Goal: Task Accomplishment & Management: Use online tool/utility

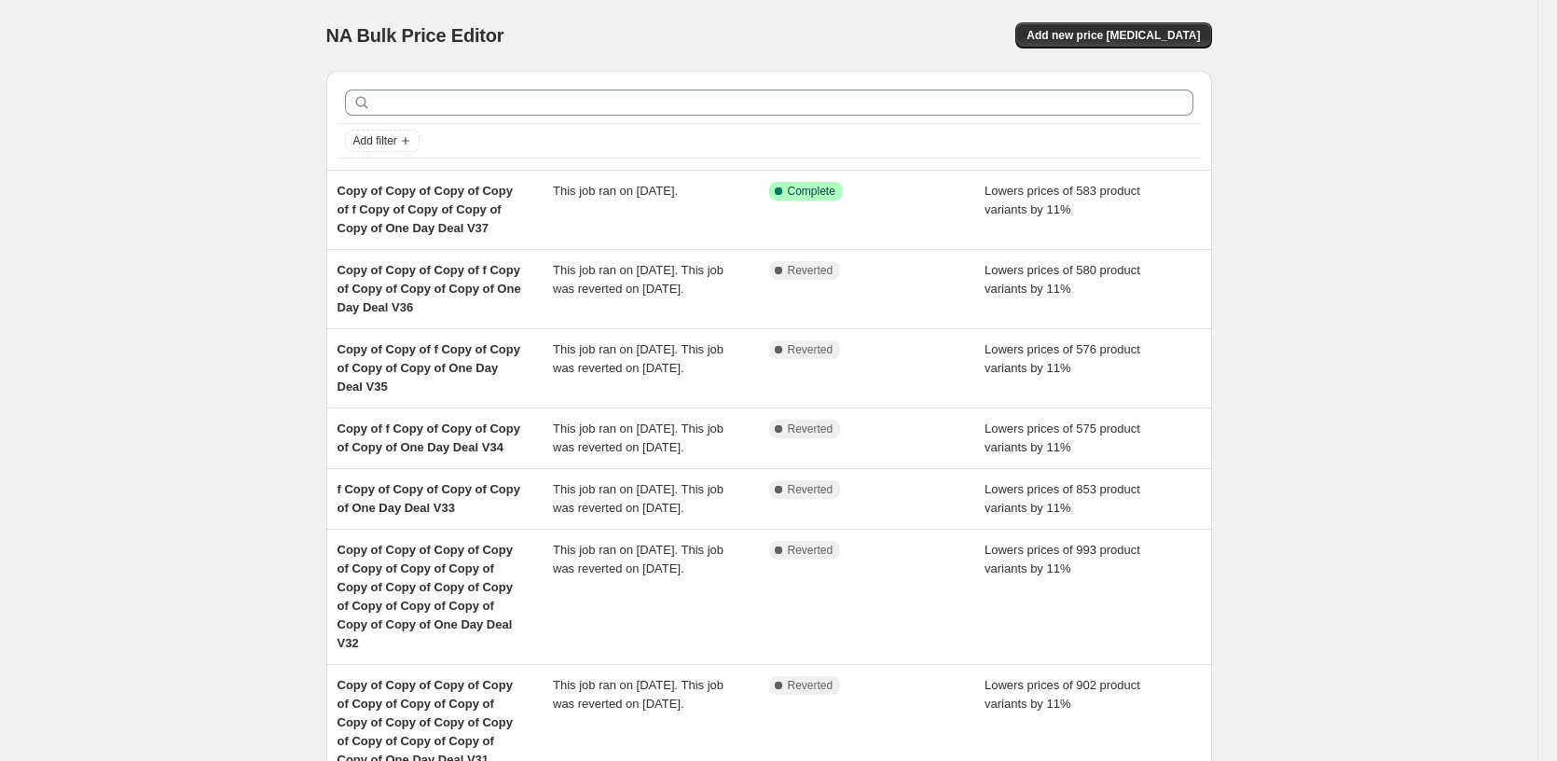
drag, startPoint x: 227, startPoint y: 80, endPoint x: 240, endPoint y: 75, distance: 14.2
click at [225, 79] on div "NA Bulk Price Editor. This page is ready NA Bulk Price Editor Add new price [ME…" at bounding box center [768, 648] width 1537 height 1296
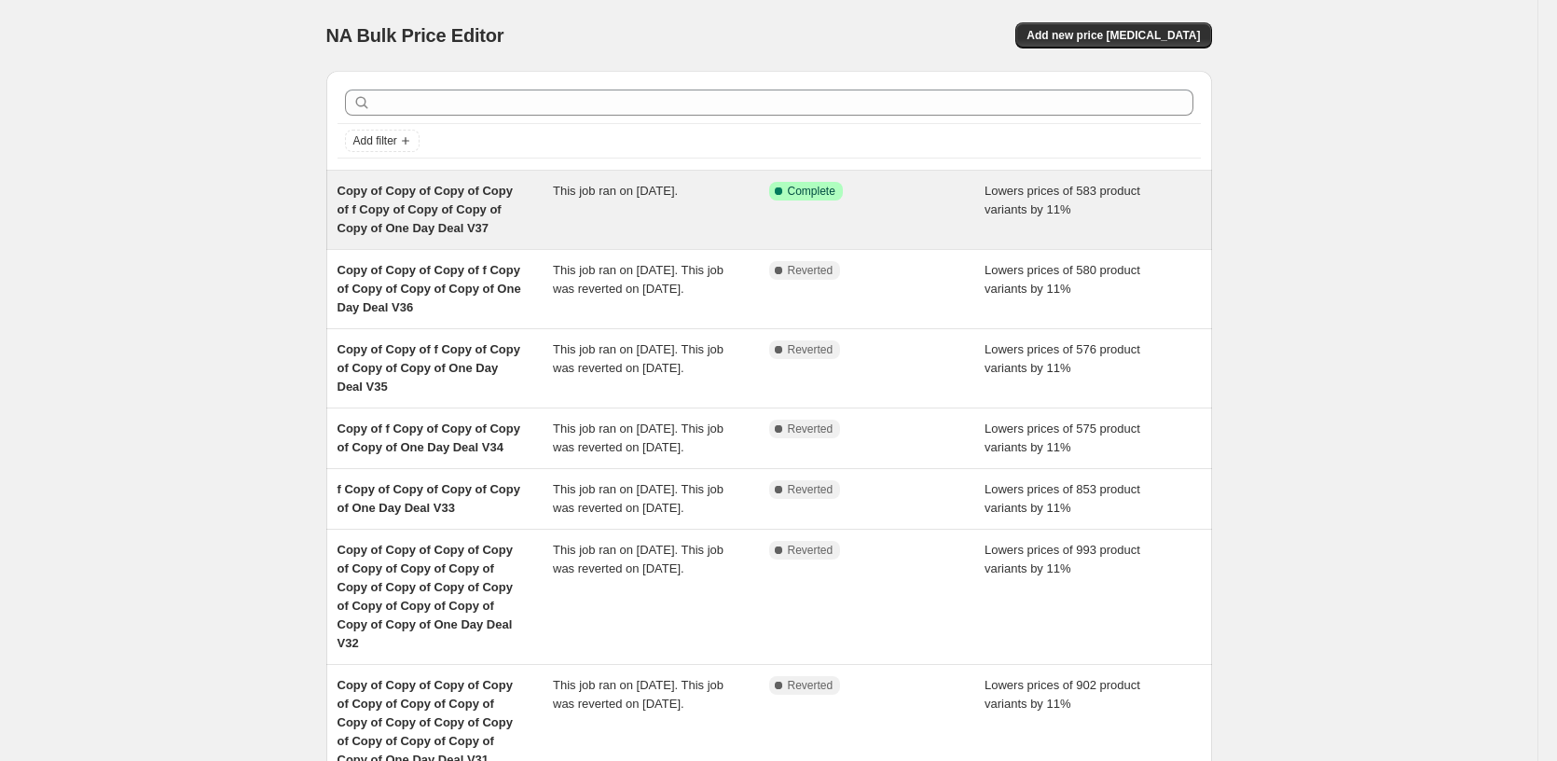
click at [706, 217] on div "This job ran on [DATE]." at bounding box center [661, 210] width 216 height 56
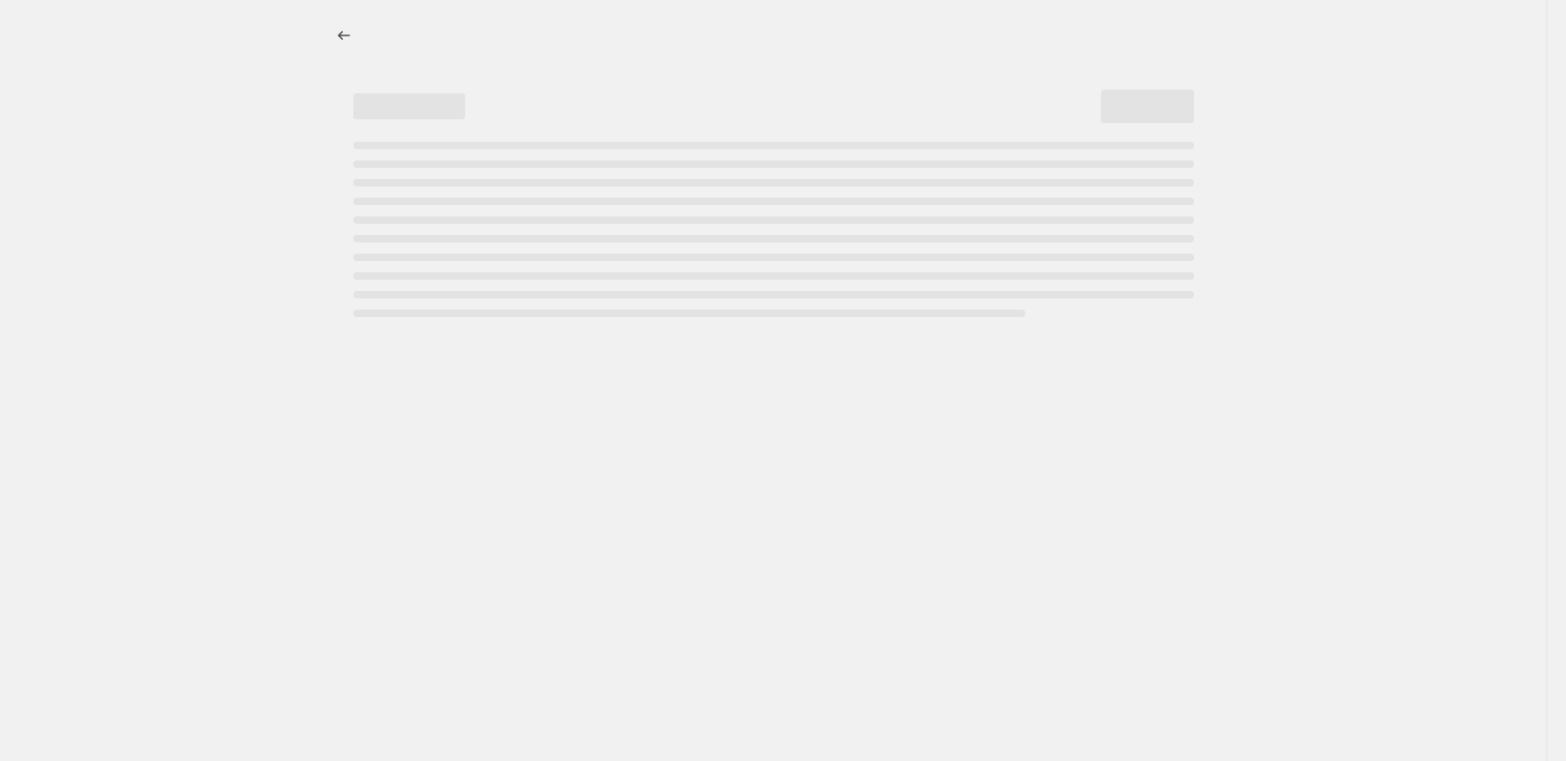
select select "percentage"
select select "pp"
select select "tag"
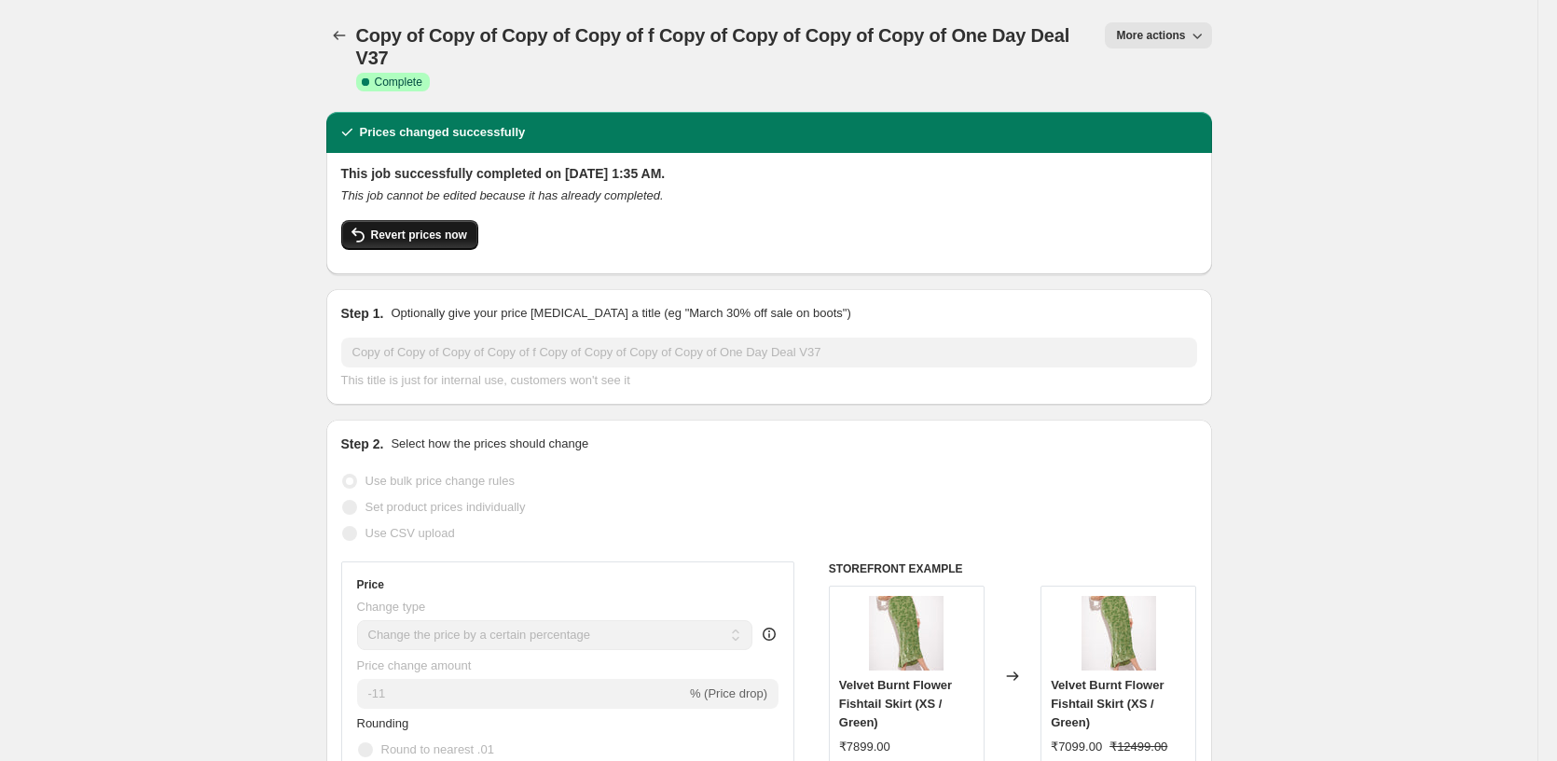
click at [460, 235] on span "Revert prices now" at bounding box center [419, 234] width 96 height 15
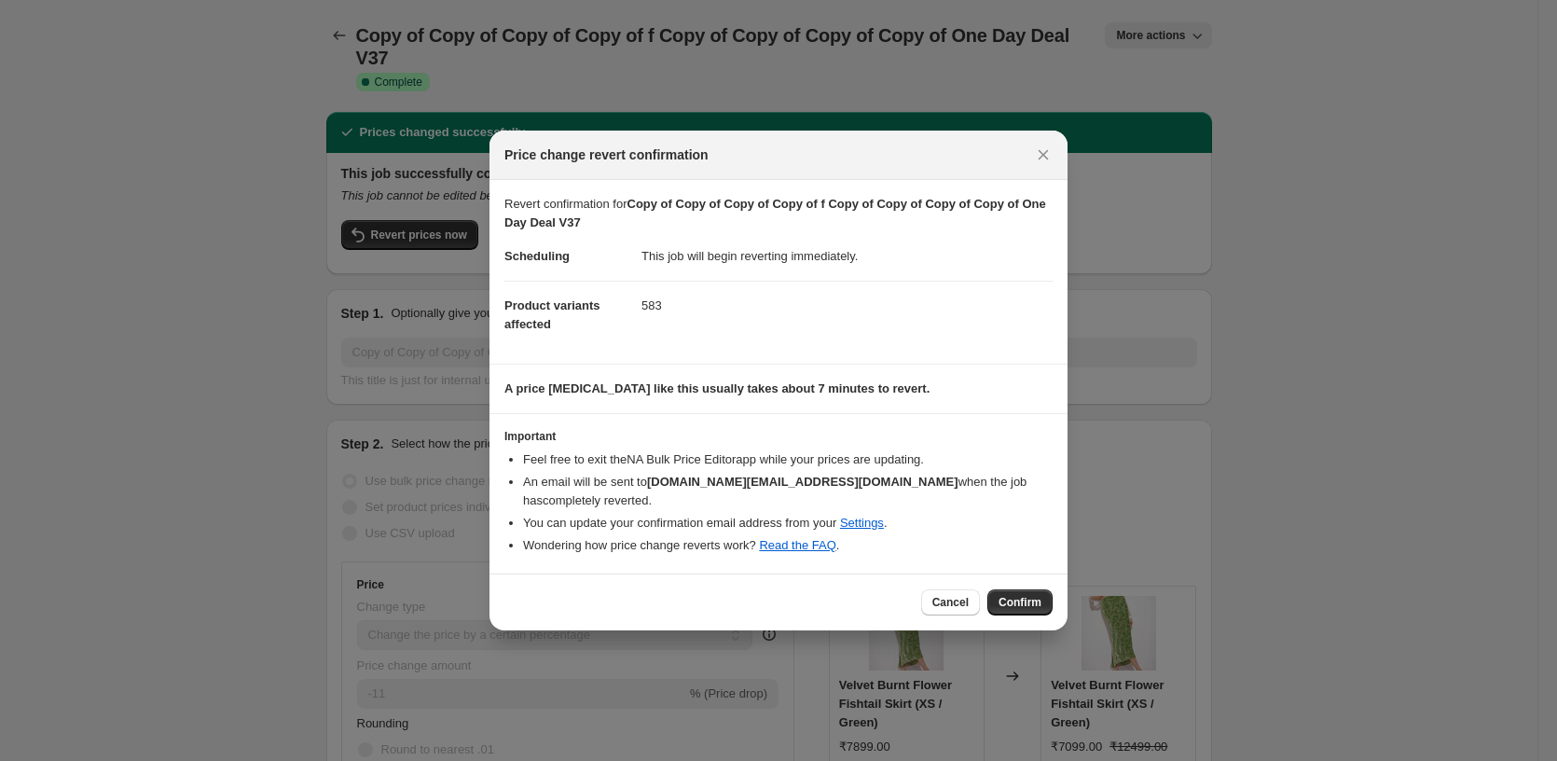
drag, startPoint x: 604, startPoint y: 181, endPoint x: 607, endPoint y: 192, distance: 11.5
click at [604, 180] on div "Price change revert confirmation" at bounding box center [778, 154] width 578 height 49
click at [1041, 607] on div "Cancel Confirm" at bounding box center [778, 601] width 578 height 57
click at [1027, 595] on span "Confirm" at bounding box center [1019, 602] width 43 height 15
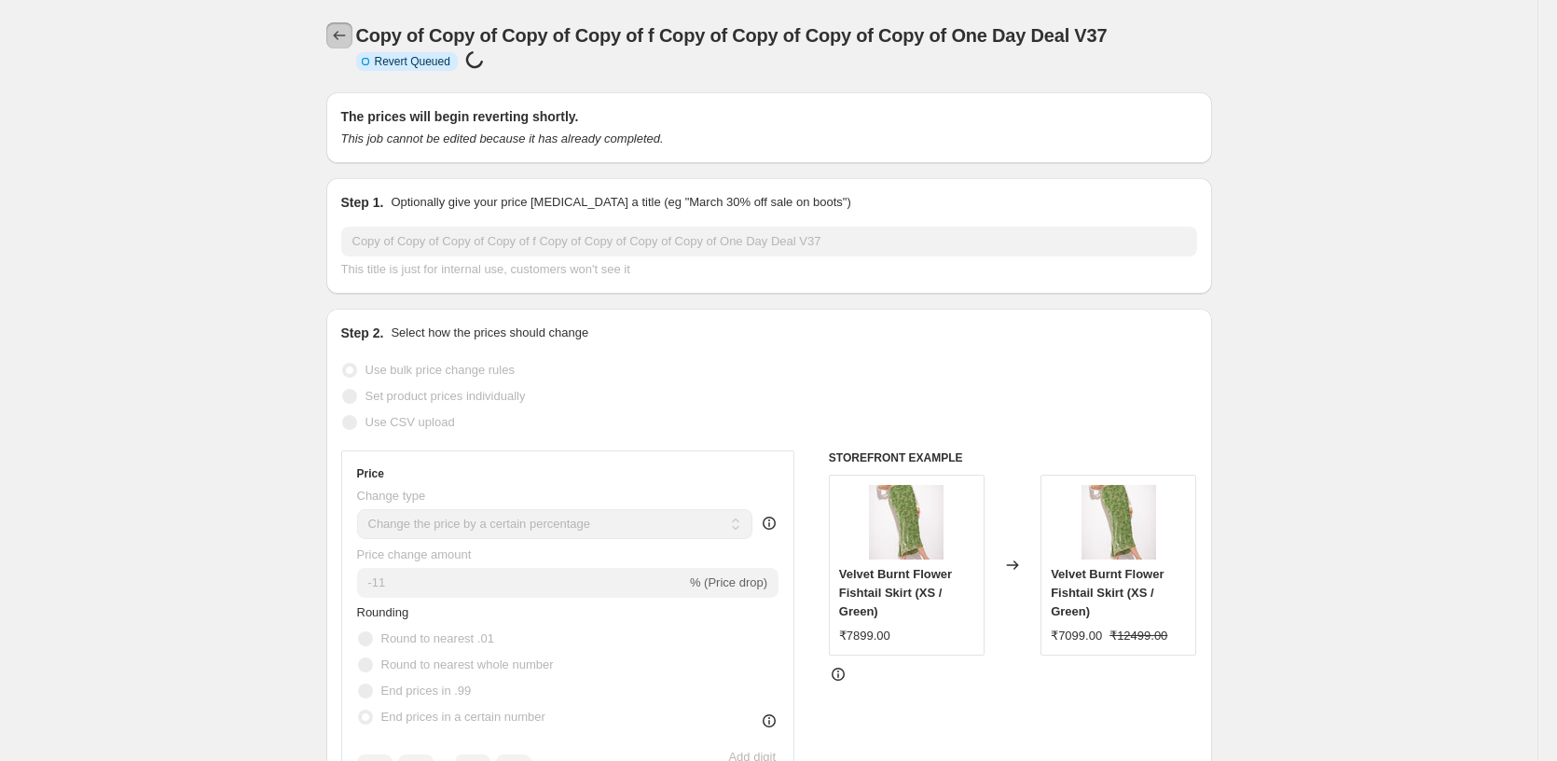
click at [333, 28] on button "Price change jobs" at bounding box center [339, 35] width 26 height 26
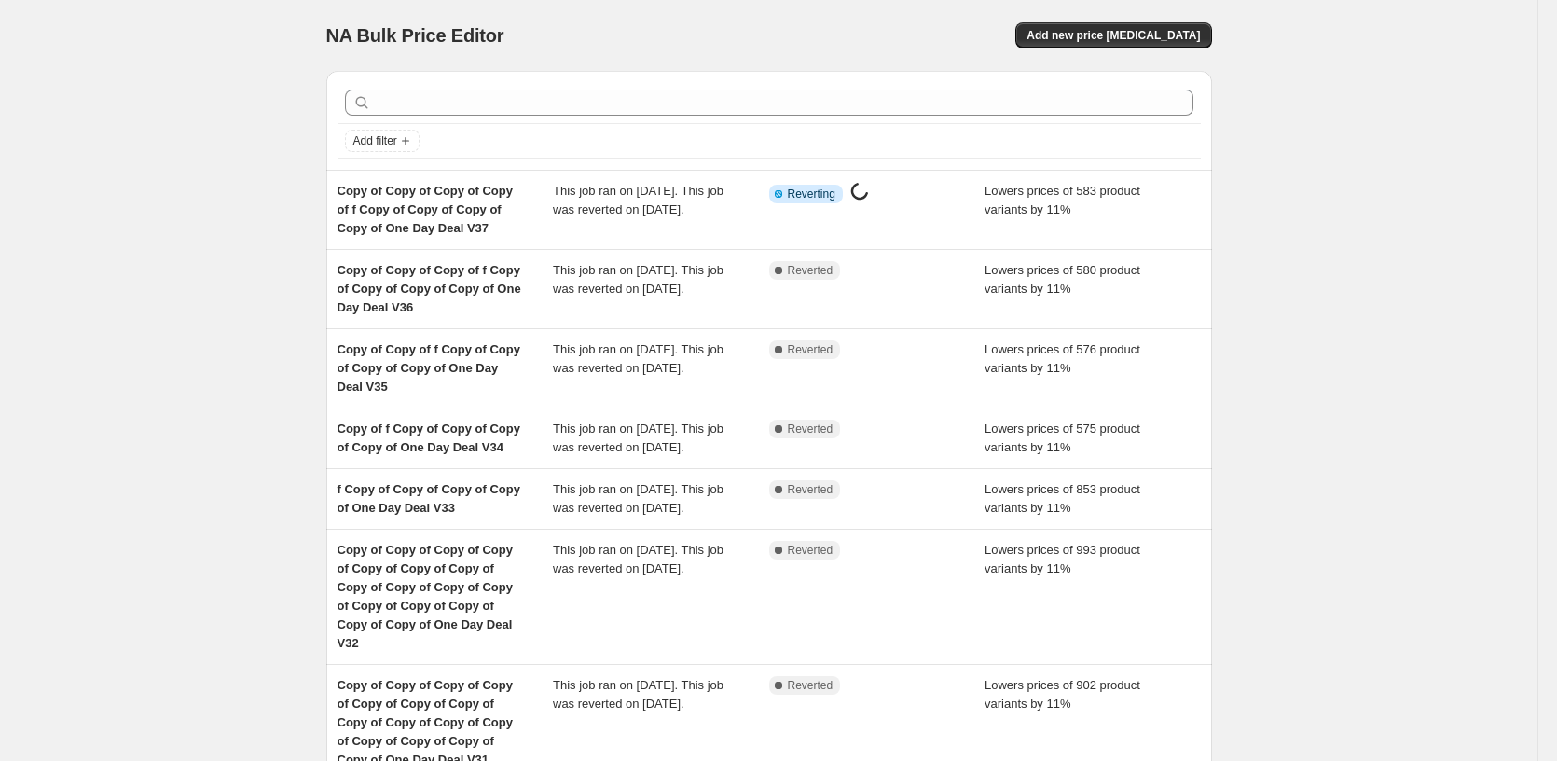
drag, startPoint x: 237, startPoint y: 208, endPoint x: 226, endPoint y: 204, distance: 11.8
click at [227, 206] on div "NA Bulk Price Editor. This page is ready NA Bulk Price Editor Add new price [ME…" at bounding box center [768, 648] width 1537 height 1296
